Goal: Navigation & Orientation: Find specific page/section

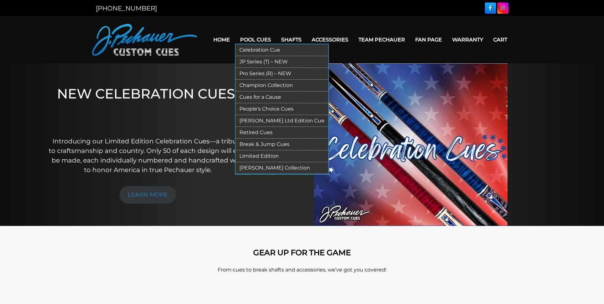
click at [262, 61] on link "JP Series (T) – NEW" at bounding box center [282, 62] width 93 height 12
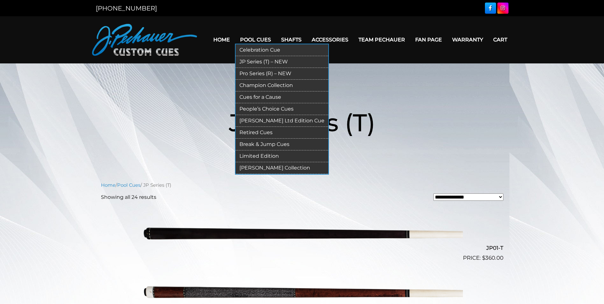
click at [263, 71] on link "Pro Series (R) – NEW" at bounding box center [282, 74] width 93 height 12
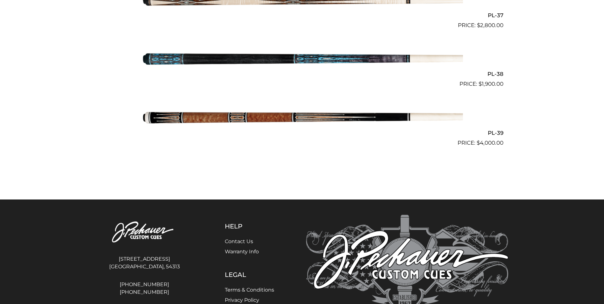
scroll to position [1819, 0]
